Goal: Information Seeking & Learning: Learn about a topic

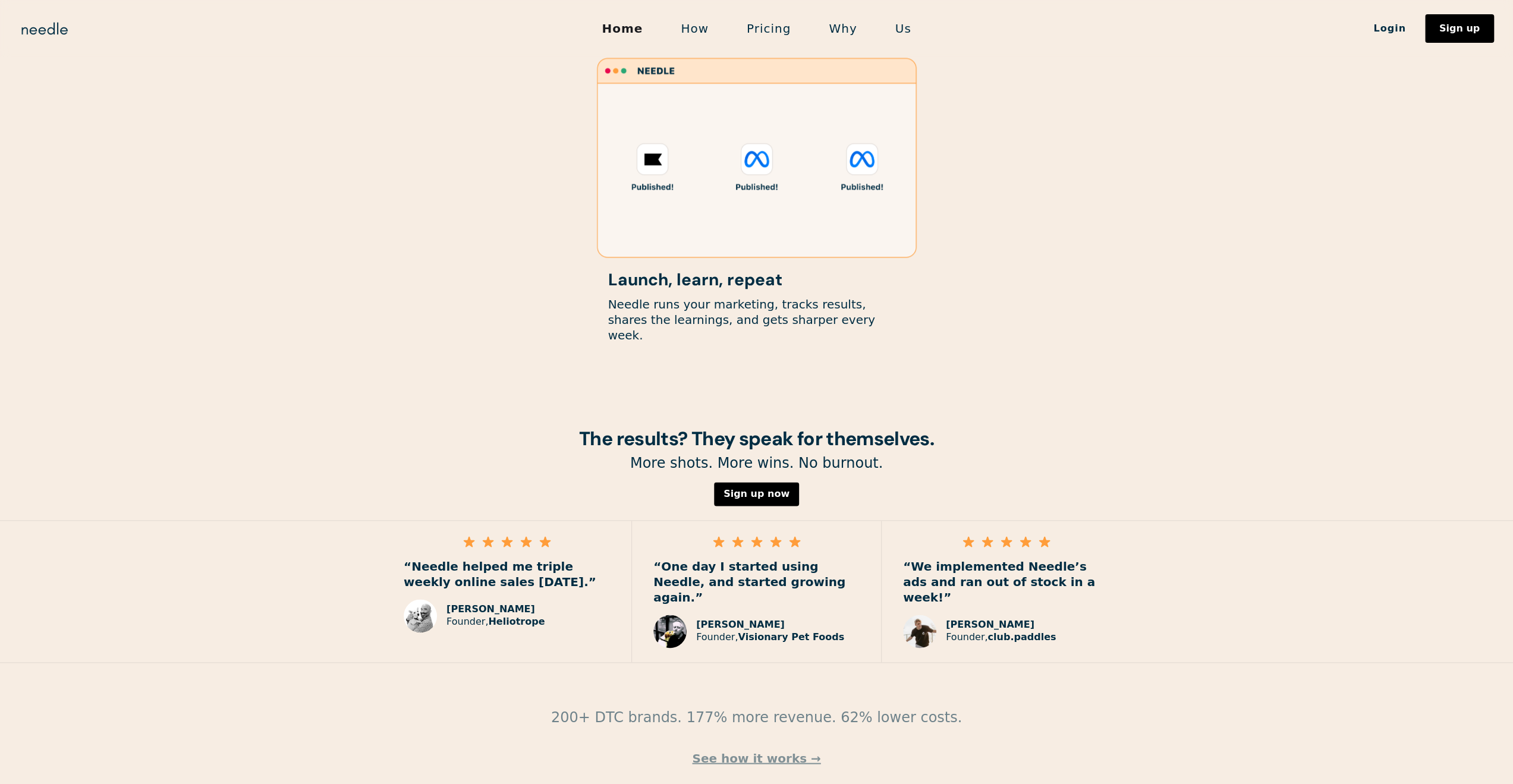
scroll to position [1397, 0]
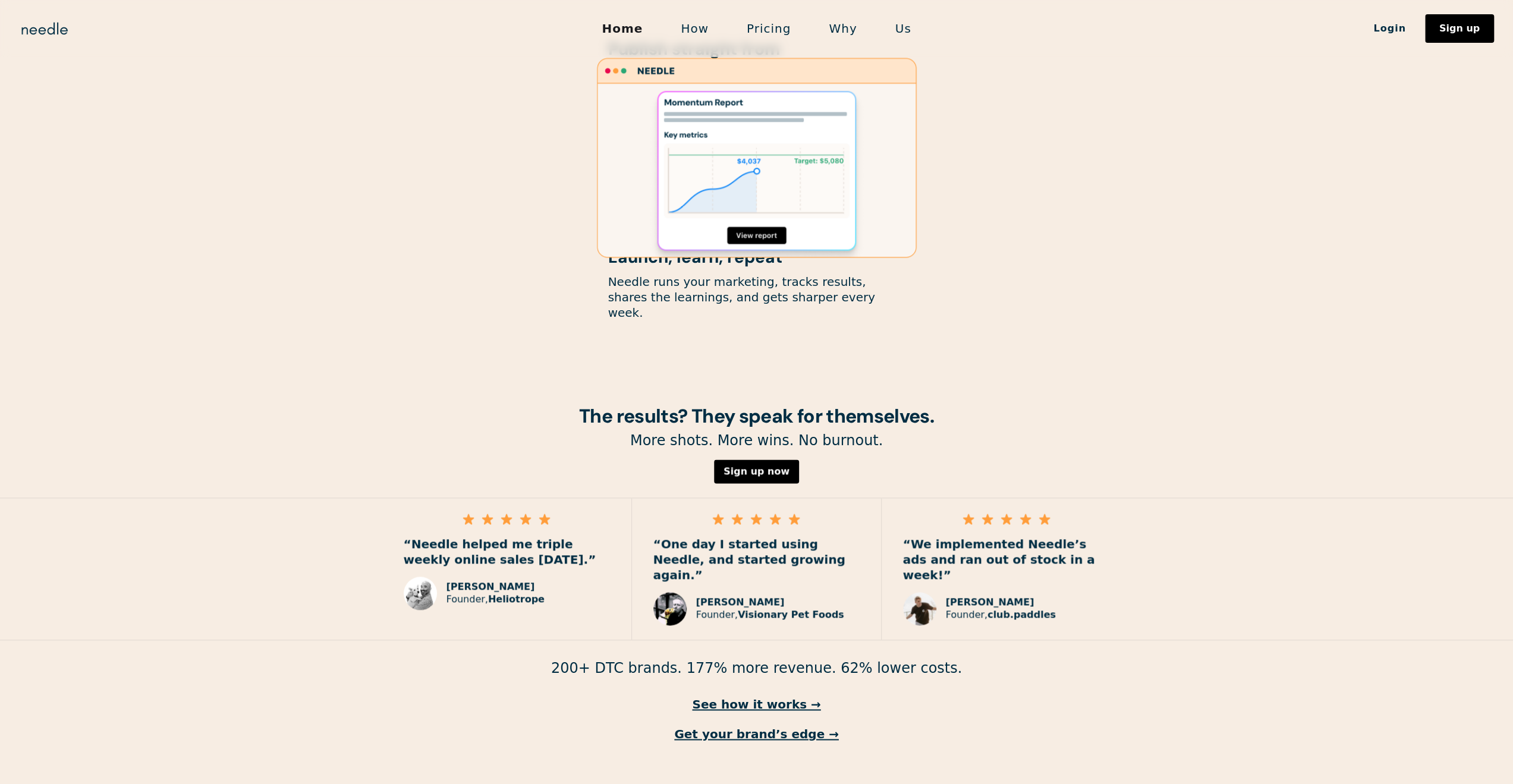
click at [726, 659] on p "200+ DTC brands. 177% more revenue. 62% lower costs." at bounding box center [756, 669] width 1513 height 18
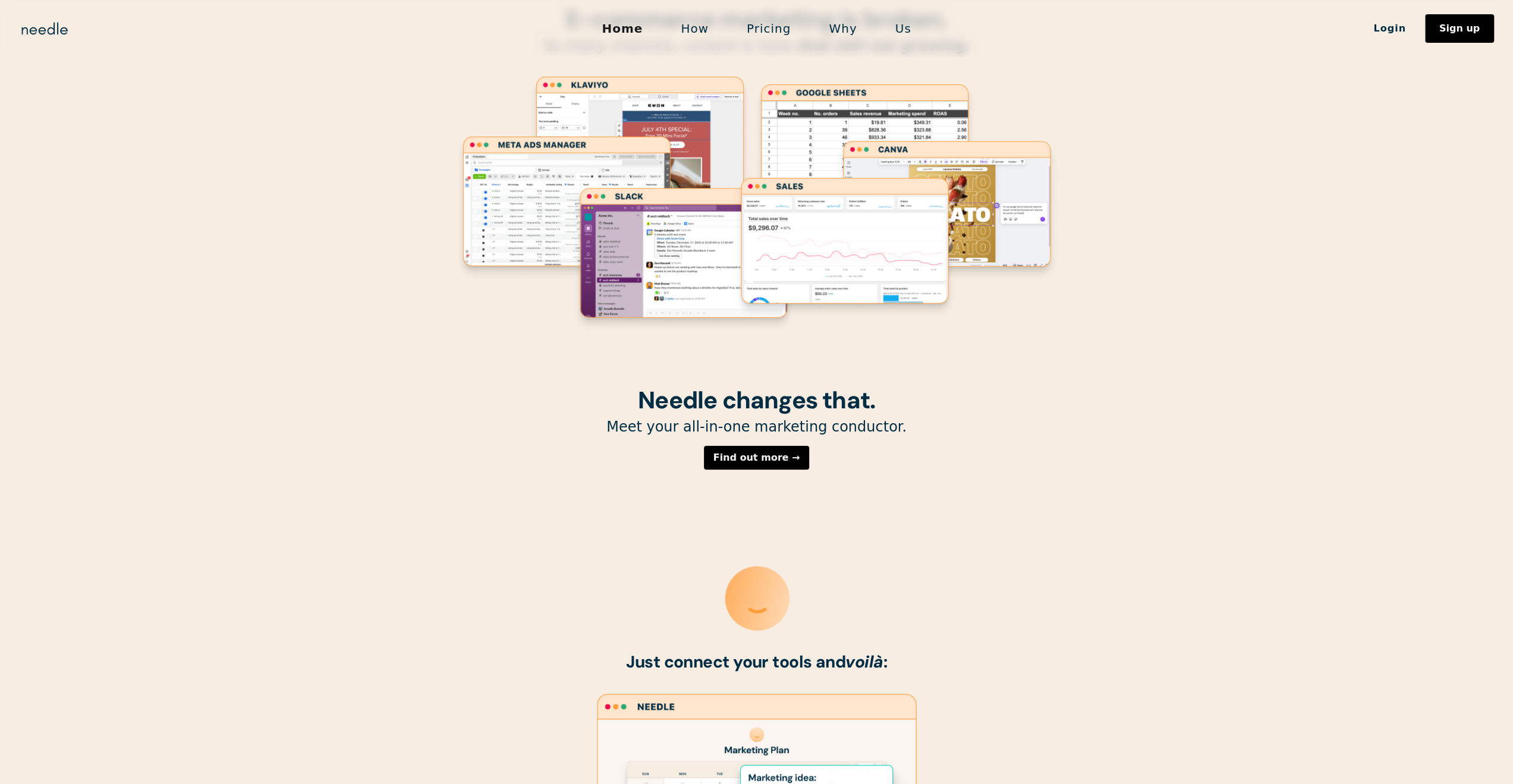
scroll to position [0, 0]
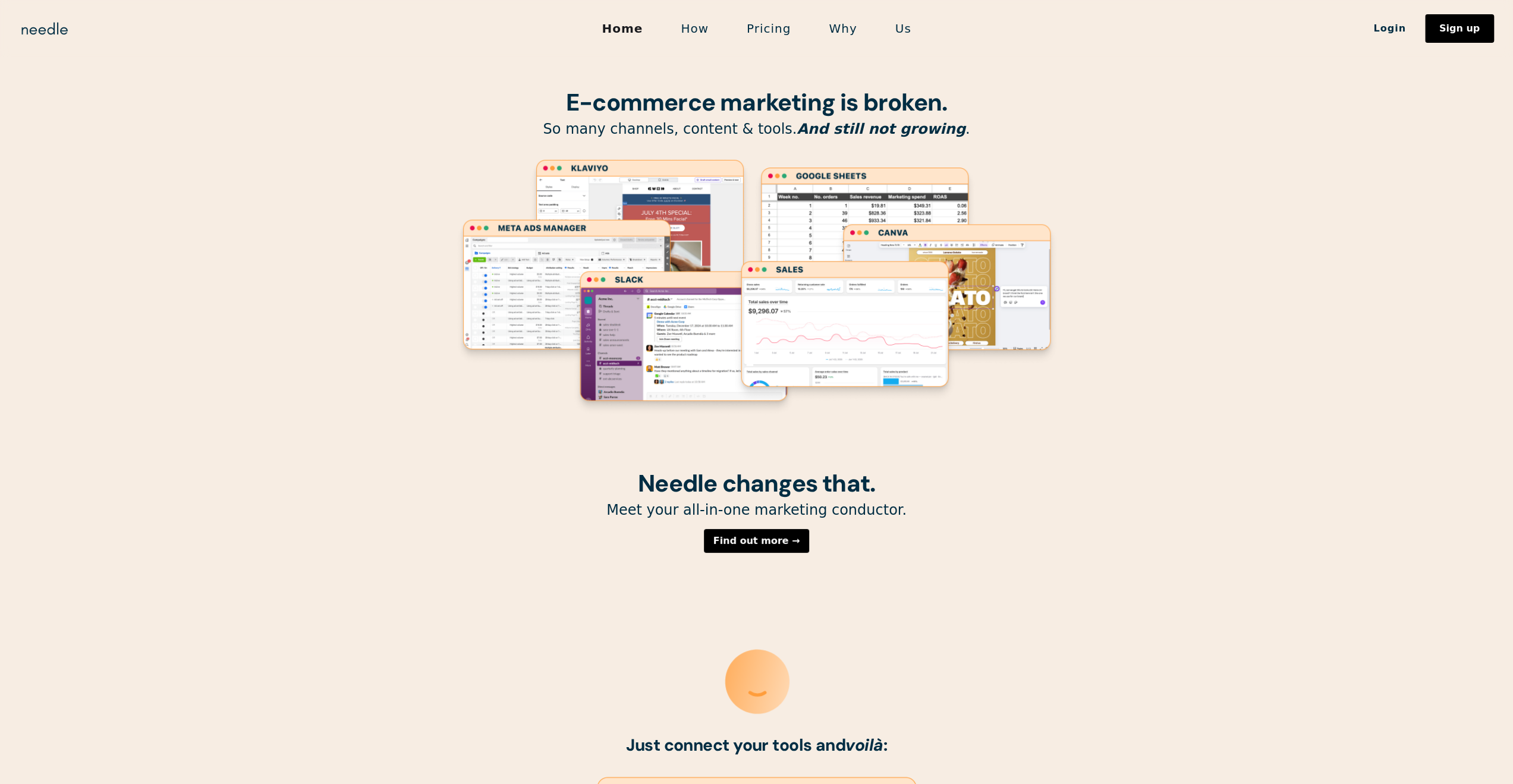
click at [695, 28] on link "How" at bounding box center [694, 28] width 66 height 25
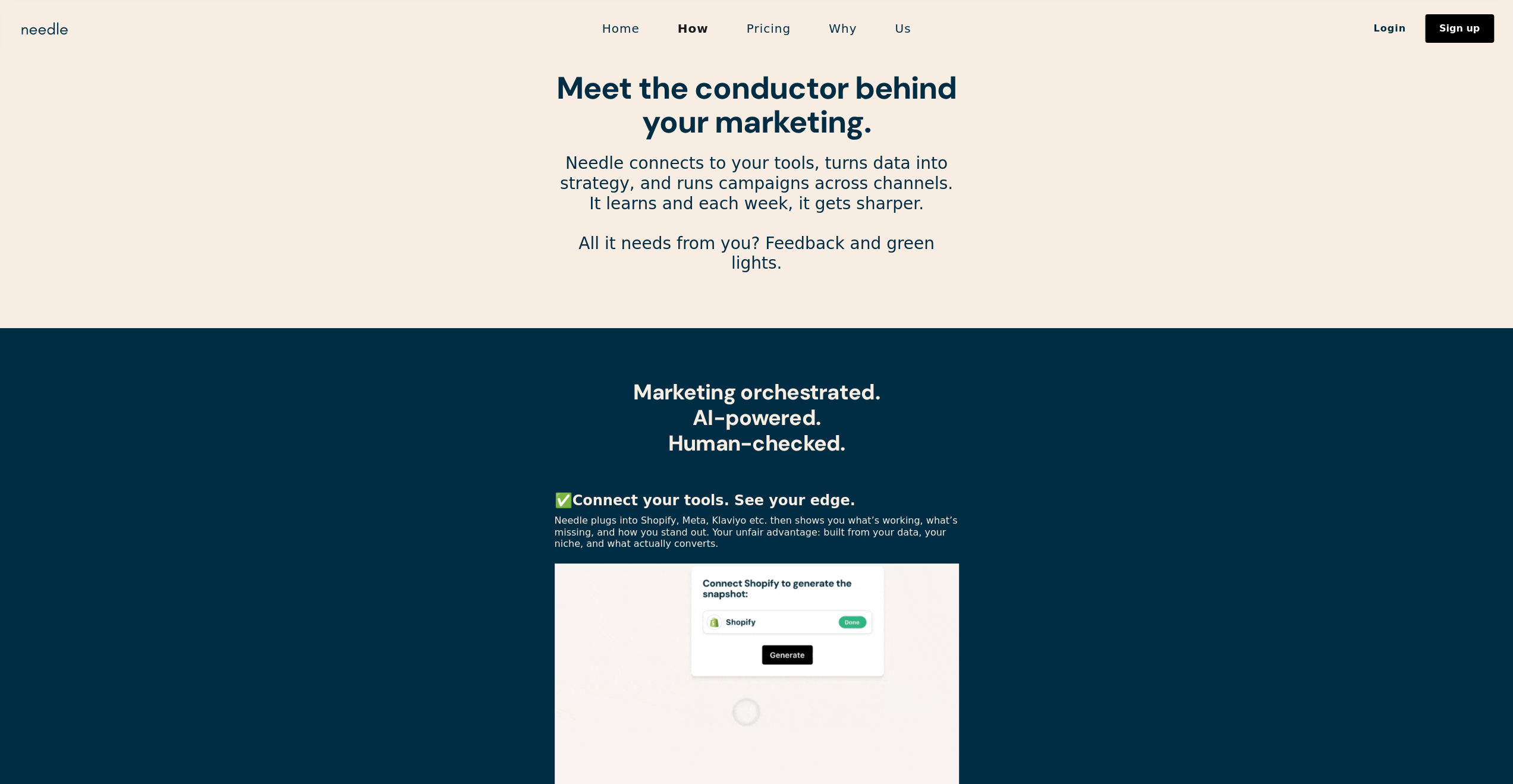
click at [612, 27] on link "Home" at bounding box center [621, 28] width 76 height 25
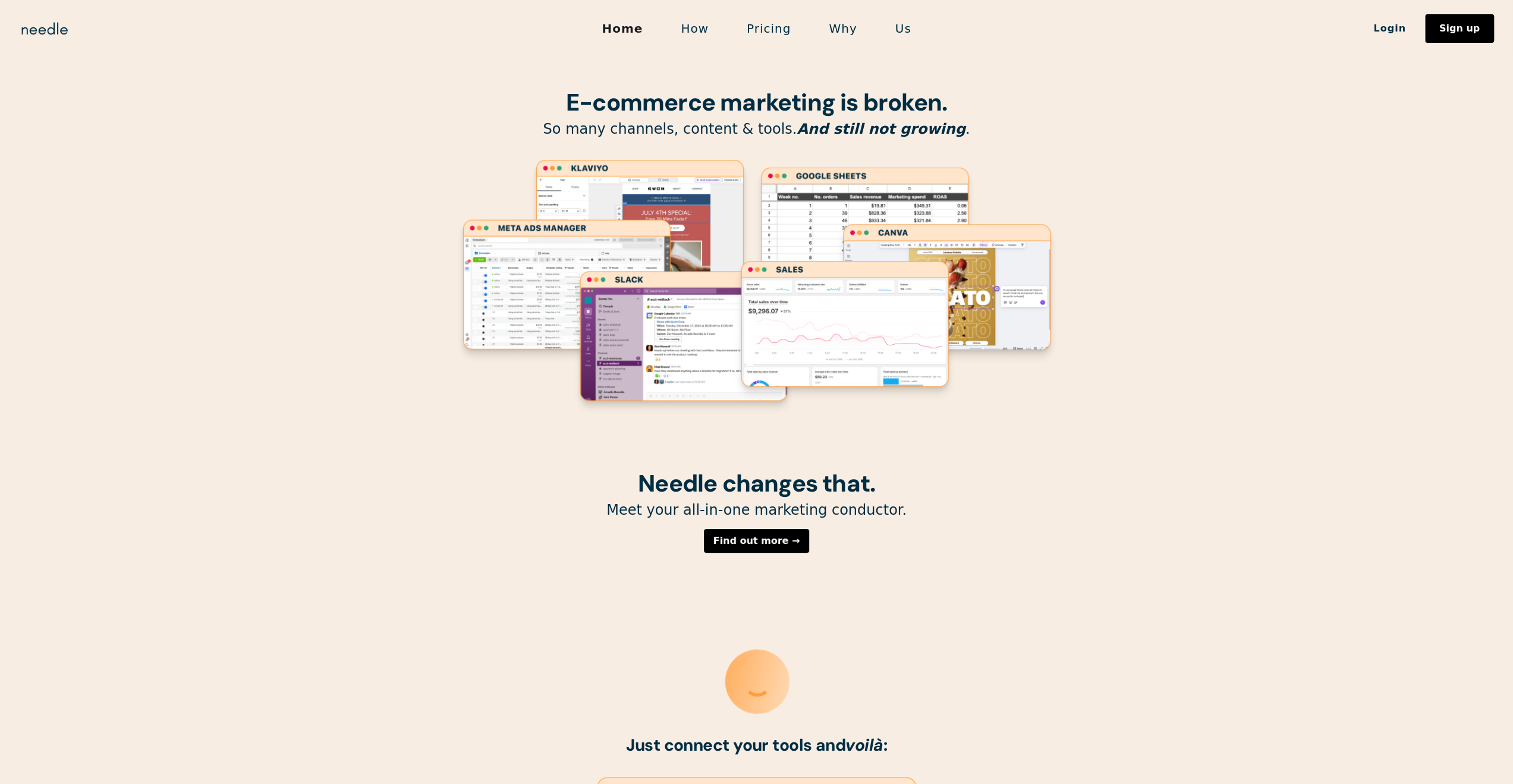
click at [705, 26] on link "How" at bounding box center [694, 28] width 66 height 25
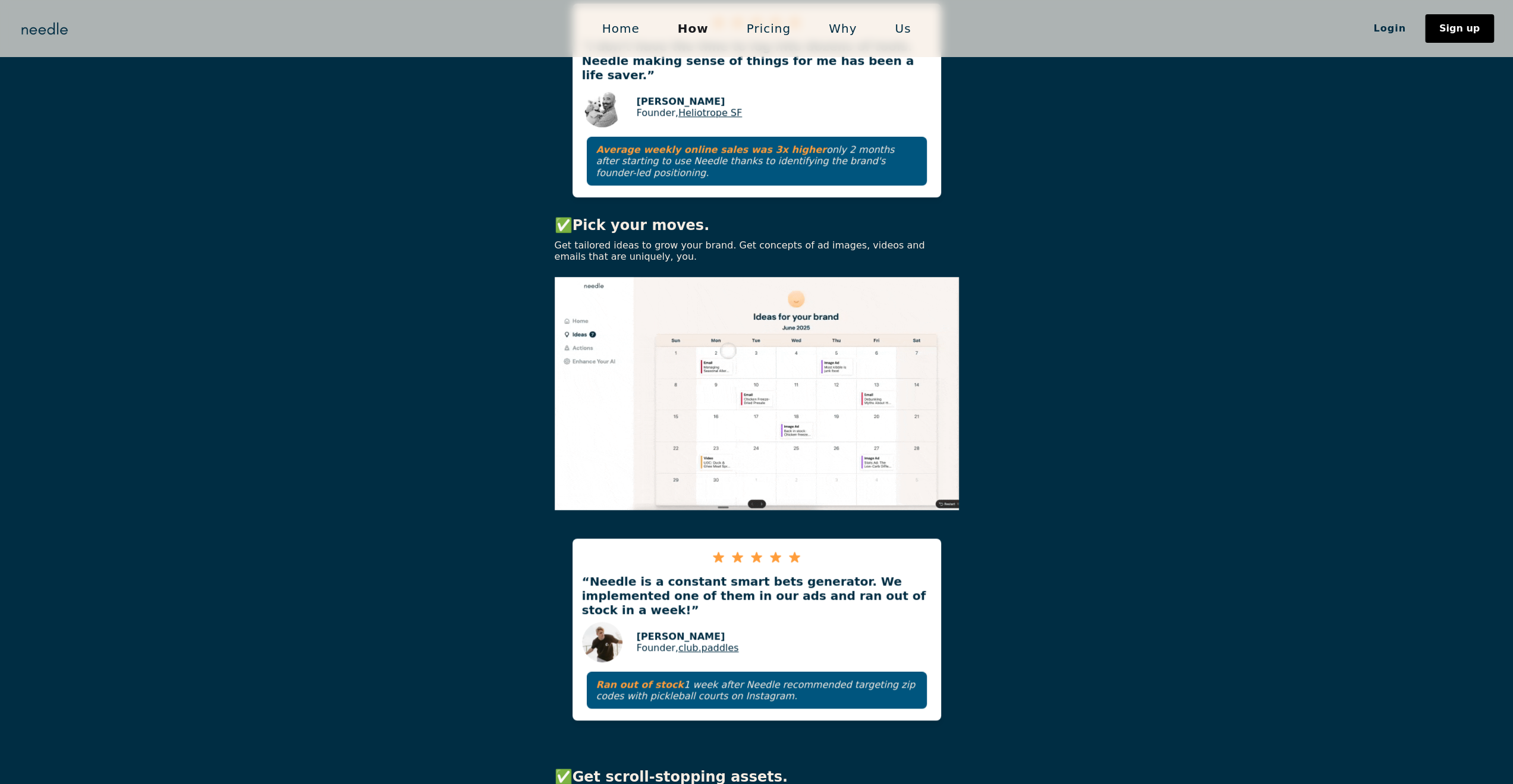
scroll to position [812, 0]
